Goal: Navigation & Orientation: Understand site structure

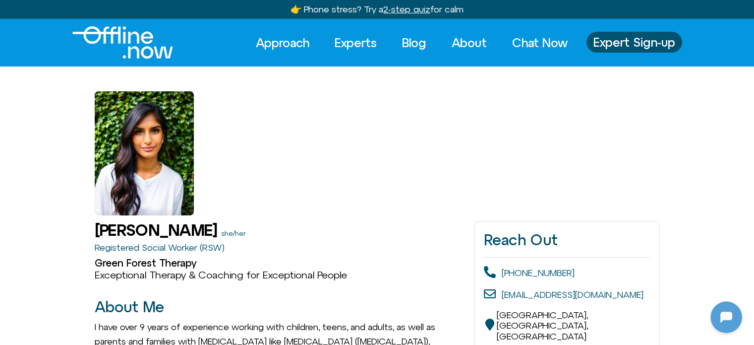
click at [151, 45] on img "Logo" at bounding box center [122, 42] width 101 height 32
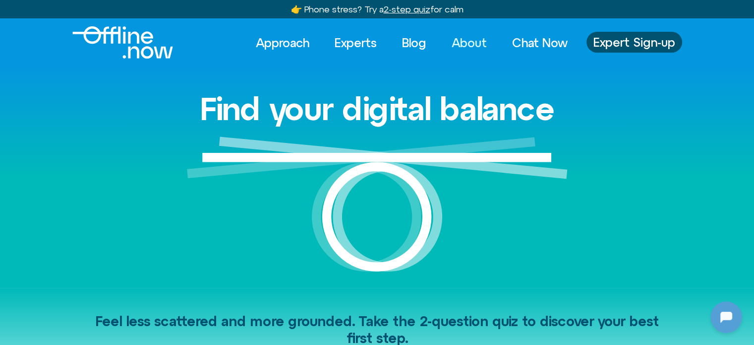
click at [475, 39] on link "About" at bounding box center [469, 43] width 53 height 22
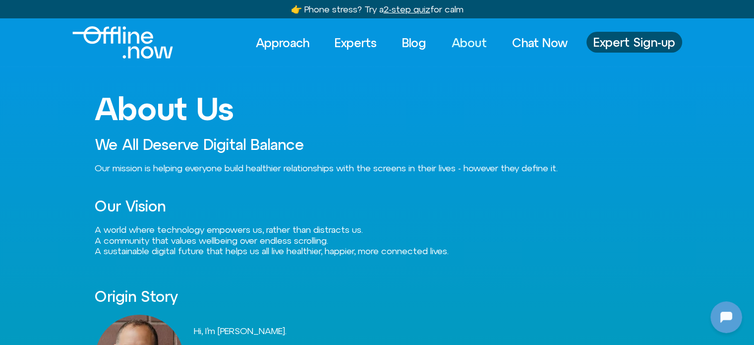
click at [139, 39] on img "Logo" at bounding box center [122, 42] width 101 height 32
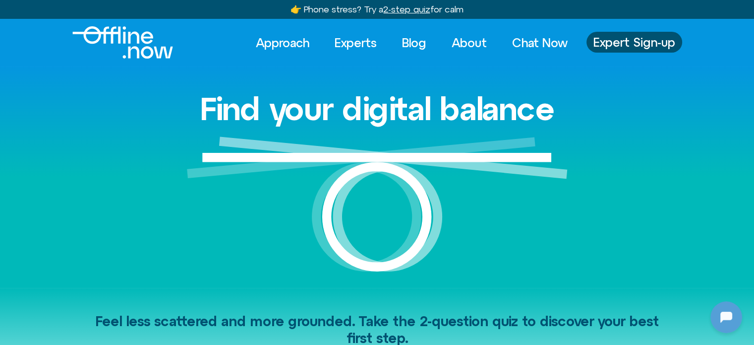
click at [123, 43] on img "Logo" at bounding box center [122, 42] width 101 height 32
click at [355, 43] on link "Experts" at bounding box center [356, 43] width 60 height 22
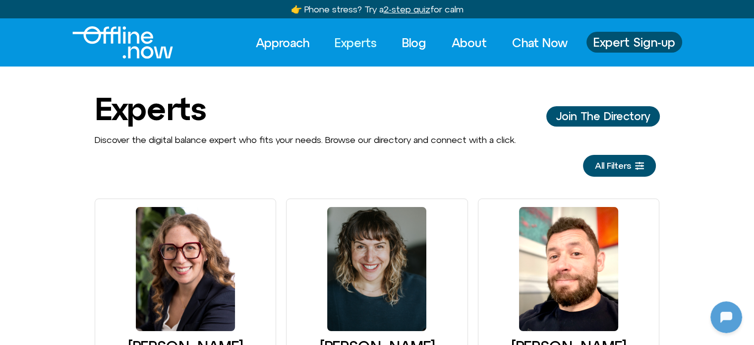
click at [353, 41] on link "Experts" at bounding box center [356, 43] width 60 height 22
click at [411, 45] on link "Blog" at bounding box center [414, 43] width 42 height 22
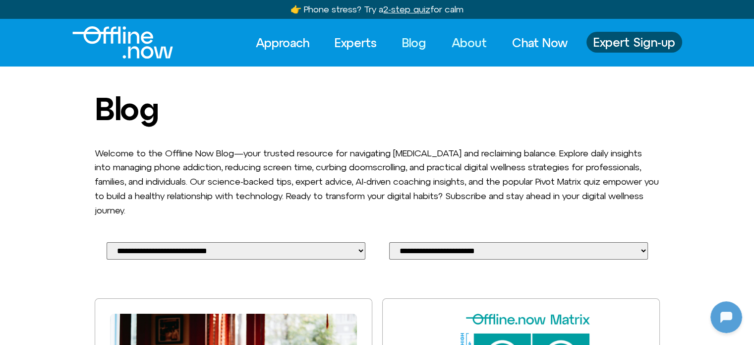
click at [470, 45] on link "About" at bounding box center [469, 43] width 53 height 22
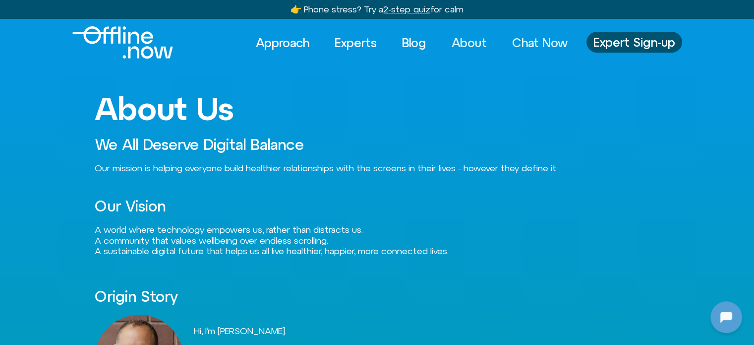
click at [537, 39] on link "Chat Now" at bounding box center [539, 43] width 73 height 22
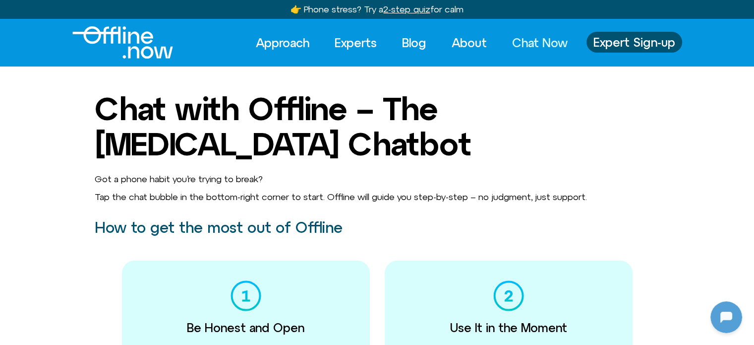
click at [137, 42] on img "Logo" at bounding box center [122, 42] width 101 height 32
